Goal: Find specific page/section: Find specific page/section

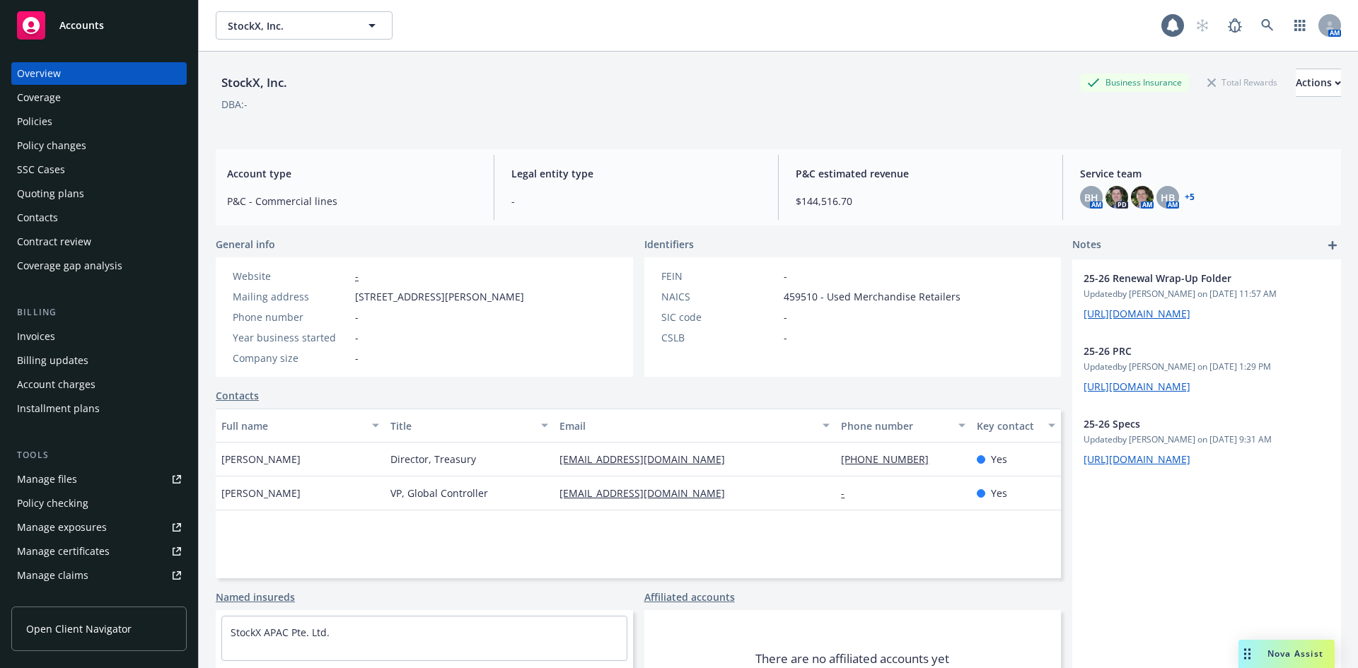
click at [815, 98] on div "DBA: -" at bounding box center [778, 104] width 1125 height 15
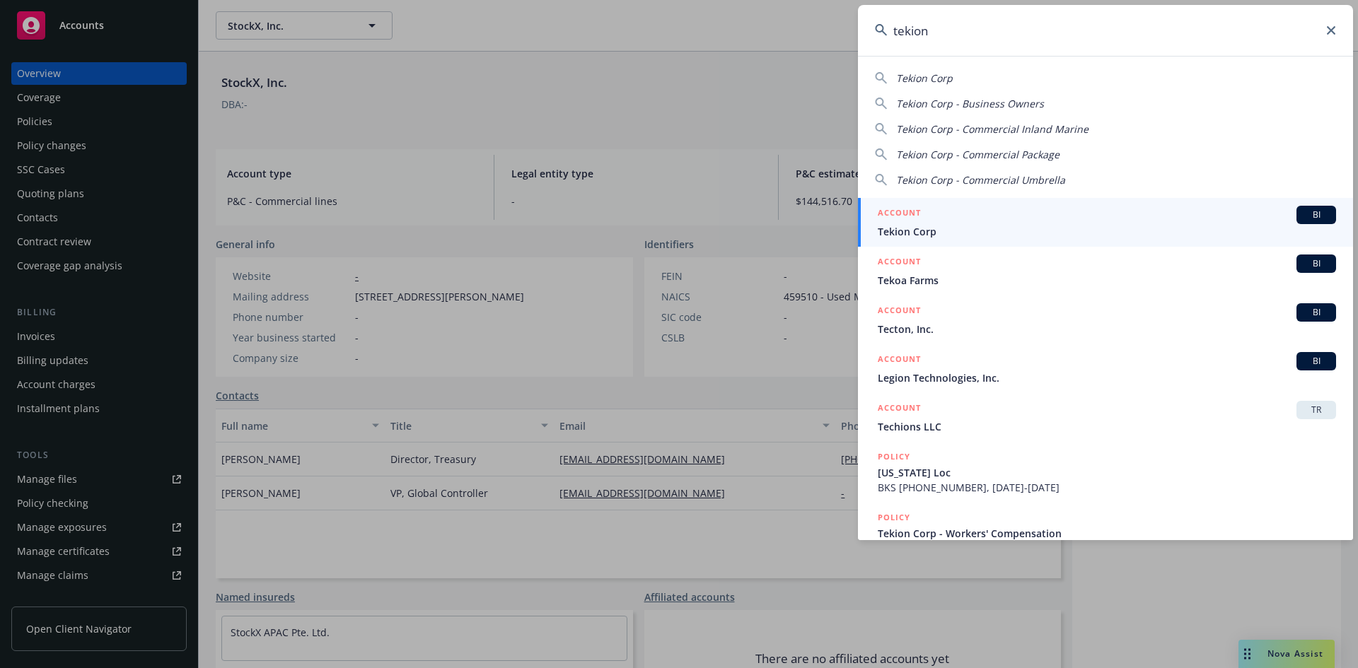
type input "tekion"
click at [1305, 214] on span "BI" at bounding box center [1316, 215] width 28 height 13
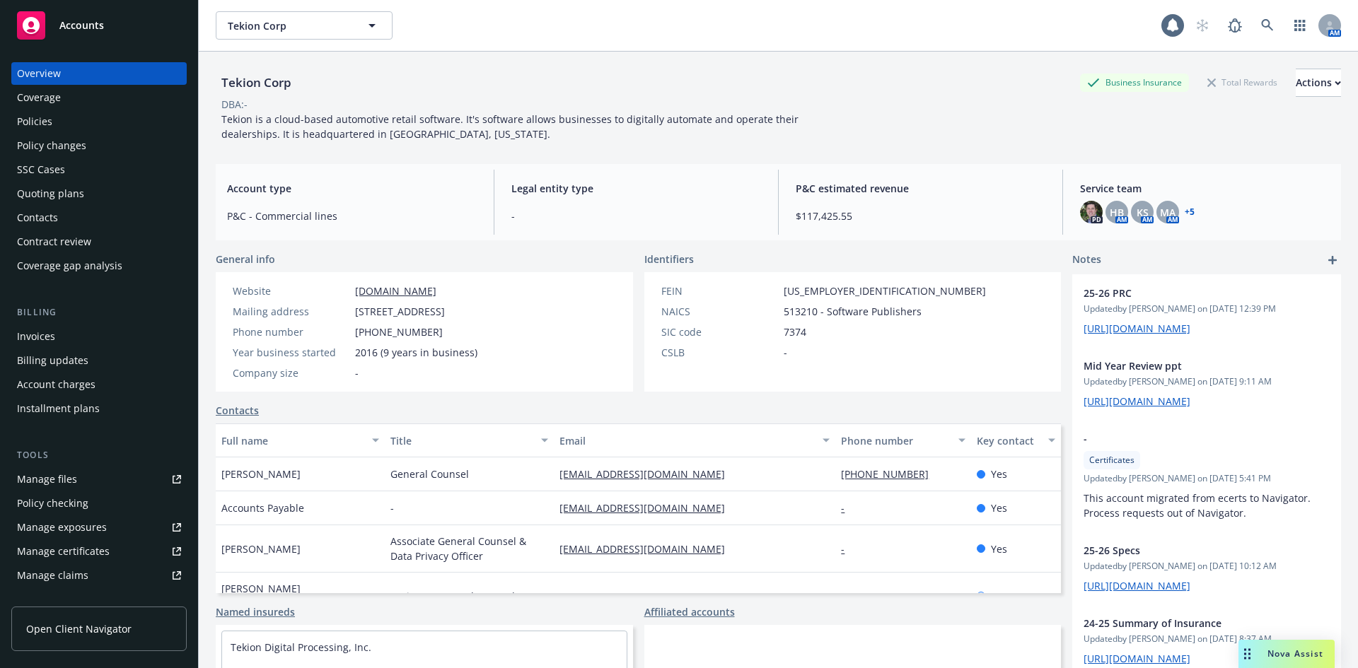
click at [71, 192] on div "Quoting plans" at bounding box center [50, 193] width 67 height 23
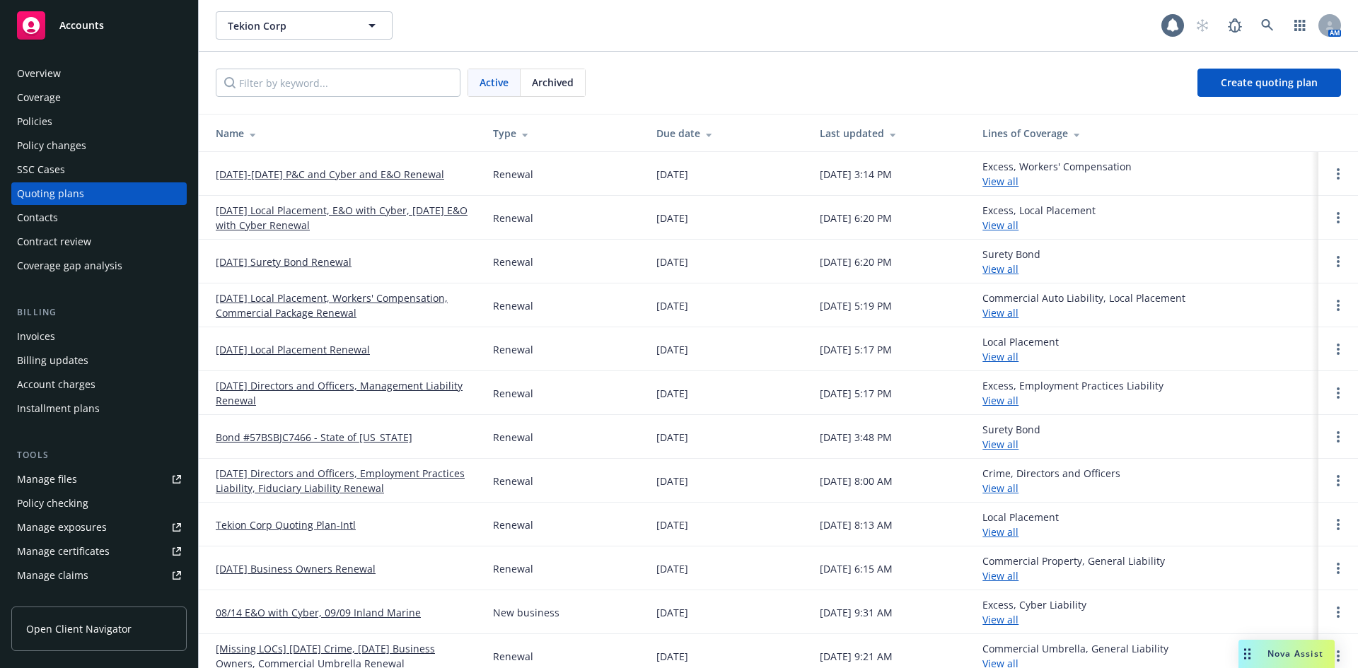
click at [424, 175] on link "[DATE]-[DATE] P&C and Cyber and E&O Renewal" at bounding box center [330, 174] width 228 height 15
